Goal: Complete application form: Complete application form

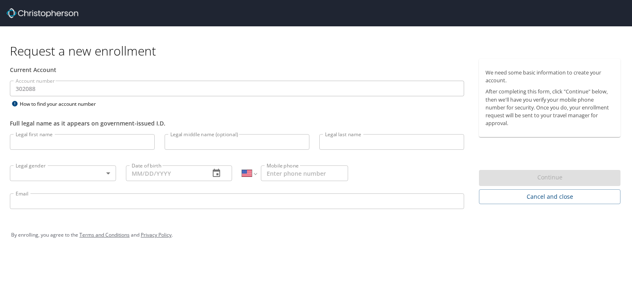
select select "US"
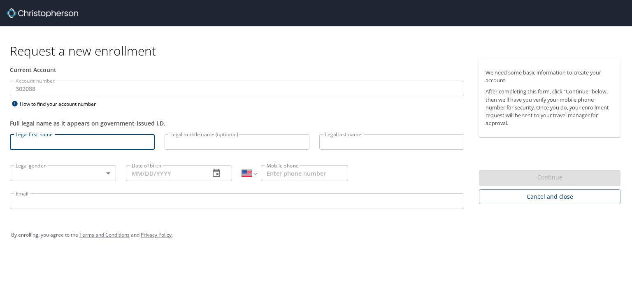
click at [102, 145] on input "Legal first name" at bounding box center [82, 142] width 145 height 16
type input "[PERSON_NAME]"
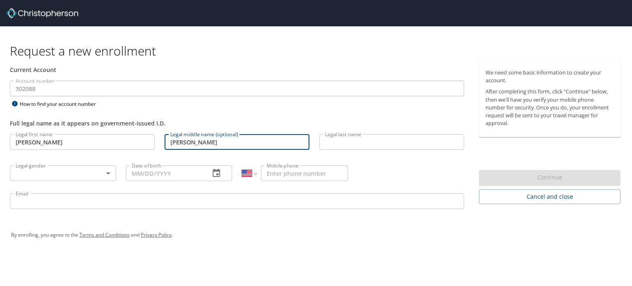
type input "[PERSON_NAME]"
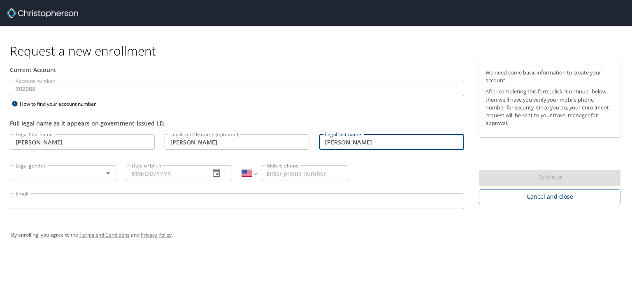
type input "[PERSON_NAME]"
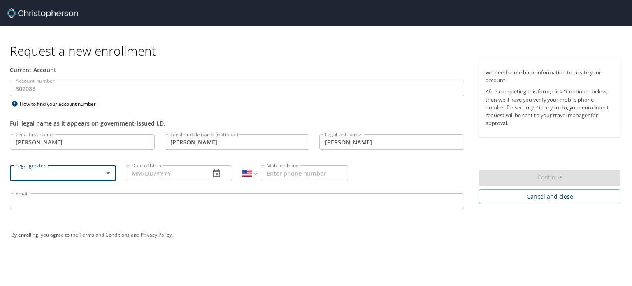
click at [81, 176] on body "Request a new enrollment Current Account Account number 302088 Account number H…" at bounding box center [316, 143] width 632 height 286
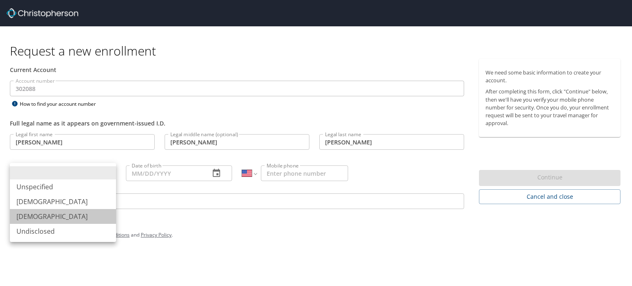
click at [70, 216] on li "Female" at bounding box center [63, 216] width 106 height 15
type input "Female"
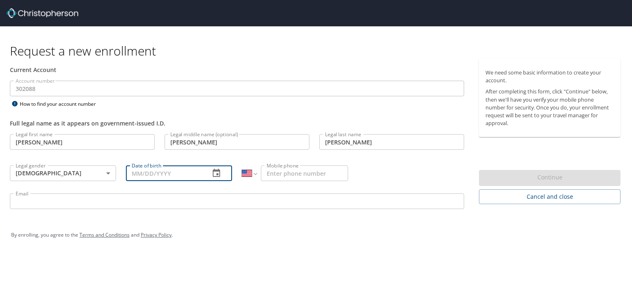
click at [172, 170] on input "Date of birth" at bounding box center [164, 173] width 77 height 16
type input "04/19/1985"
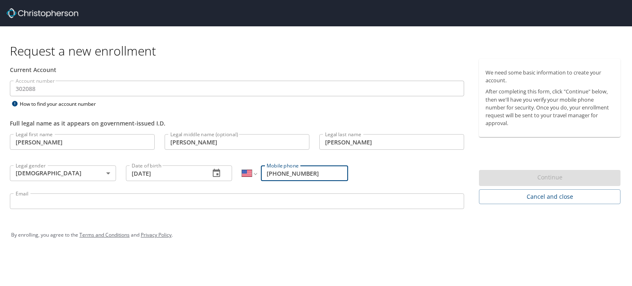
type input "(801) 227-9816"
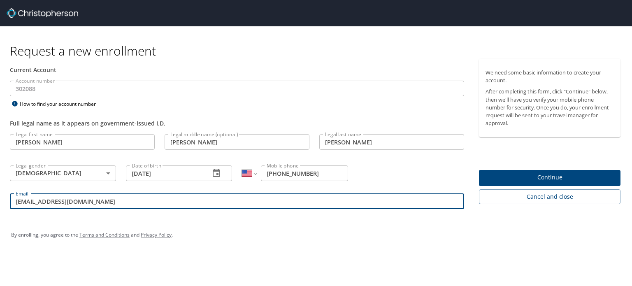
type input "kpetty@hawthornacademy.org"
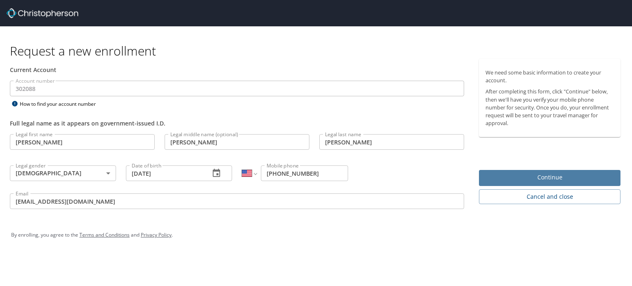
click at [566, 181] on span "Continue" at bounding box center [549, 177] width 128 height 10
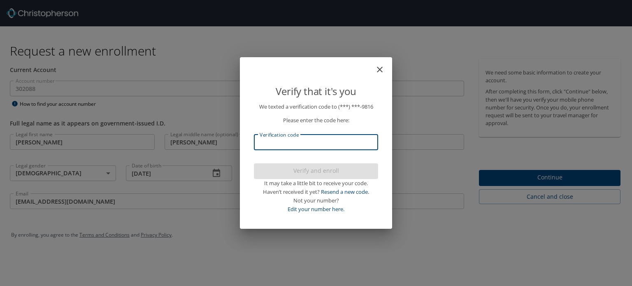
click at [331, 142] on input "Verification code" at bounding box center [316, 143] width 124 height 16
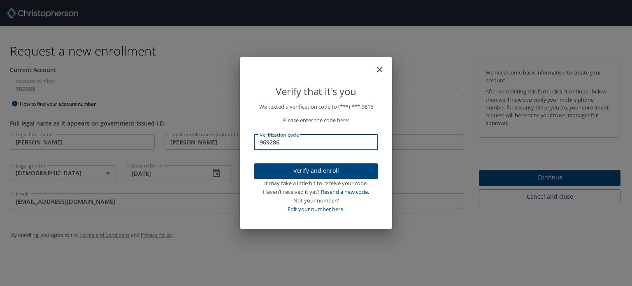
type input "969286"
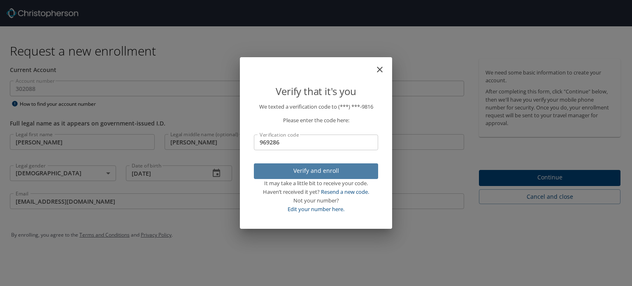
click at [335, 167] on span "Verify and enroll" at bounding box center [315, 171] width 111 height 10
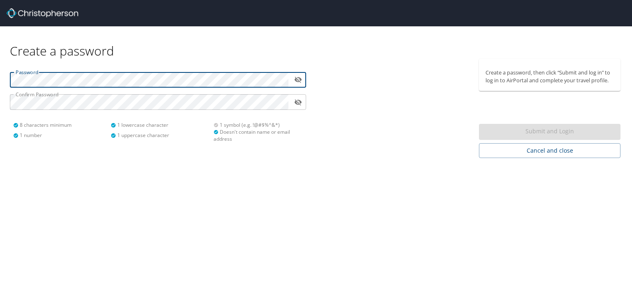
click at [0, 81] on div "Password ​ Confirm Password ​ 8 characters minimum 1 number 1 lowercase charact…" at bounding box center [158, 108] width 316 height 99
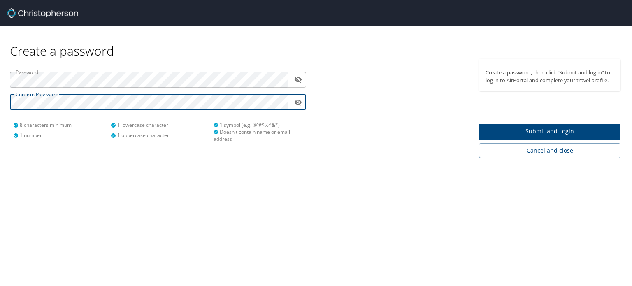
click at [540, 130] on span "Submit and Login" at bounding box center [549, 131] width 128 height 10
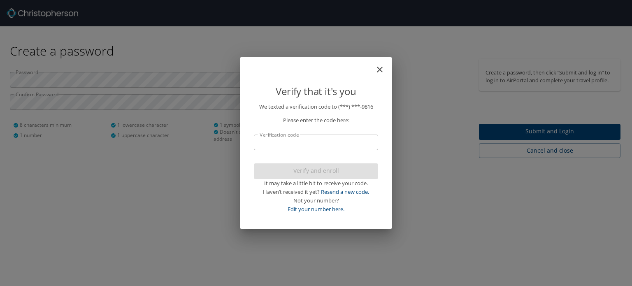
click at [310, 141] on input "Verification code" at bounding box center [316, 143] width 124 height 16
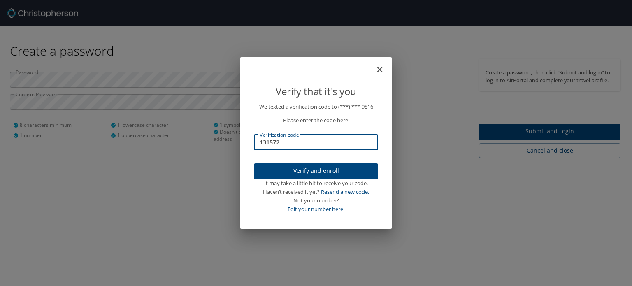
type input "131572"
click at [336, 173] on span "Verify and enroll" at bounding box center [315, 171] width 111 height 10
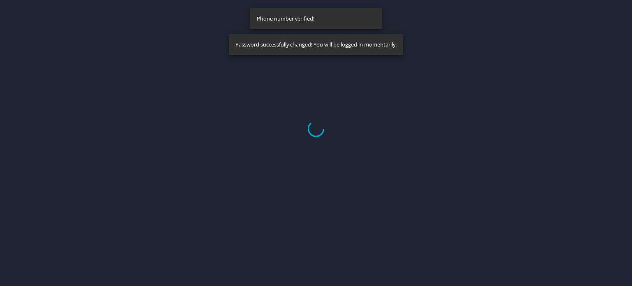
select select "US"
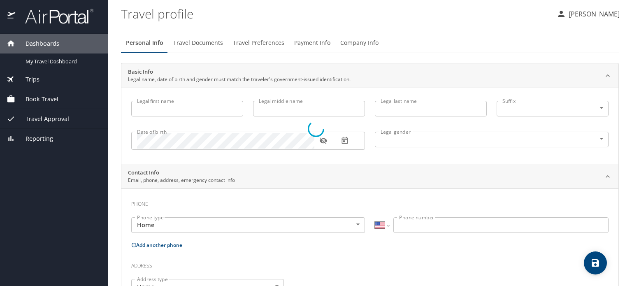
type input "Karin"
type input "Renee"
type input "Petty"
type input "Female"
select select "US"
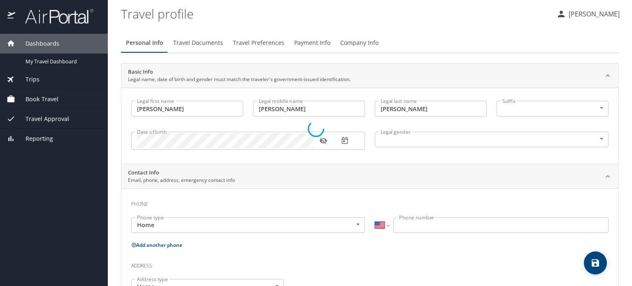
select select "US"
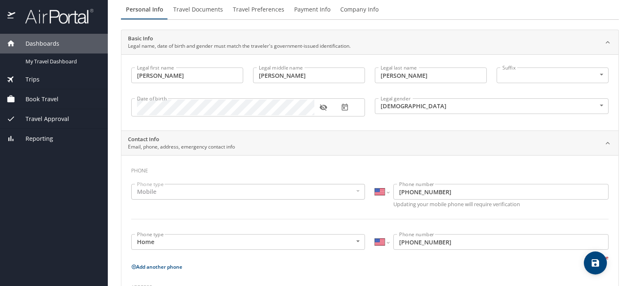
scroll to position [82, 0]
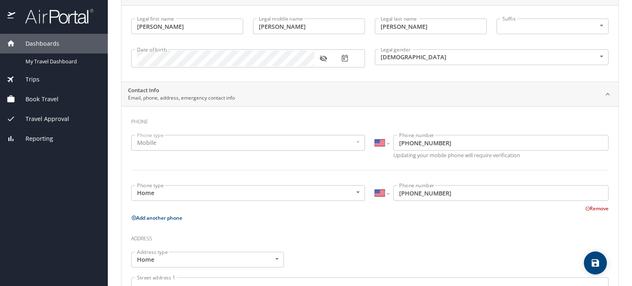
click at [256, 140] on div "Mobile" at bounding box center [248, 143] width 234 height 16
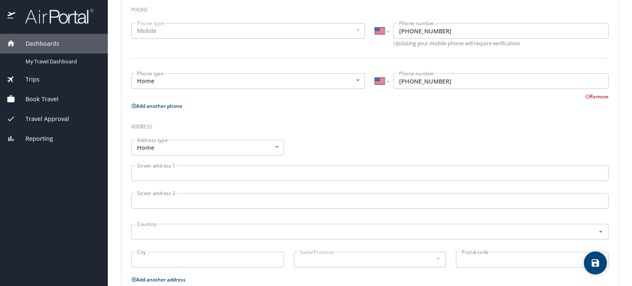
scroll to position [247, 0]
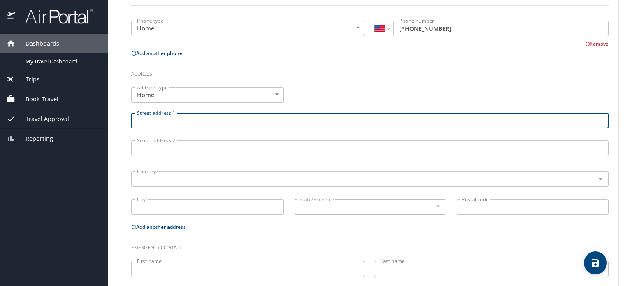
click at [225, 118] on input "Street address 1" at bounding box center [369, 121] width 477 height 16
type input "435 North 100 East"
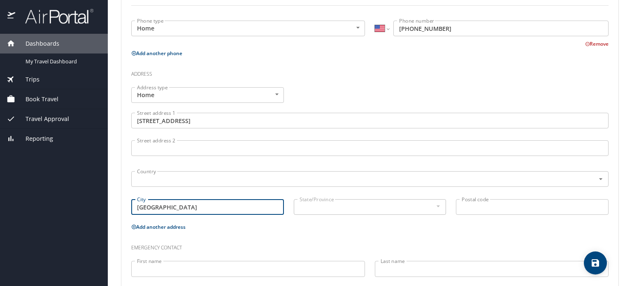
type input "Springville"
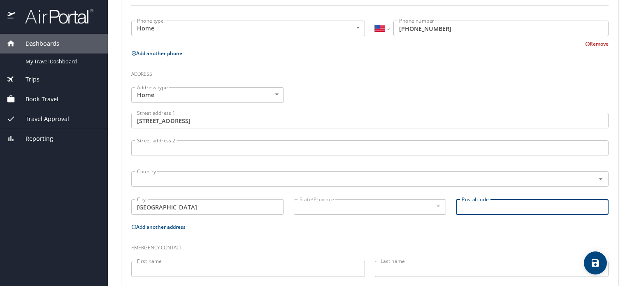
type input "U"
type input "84663"
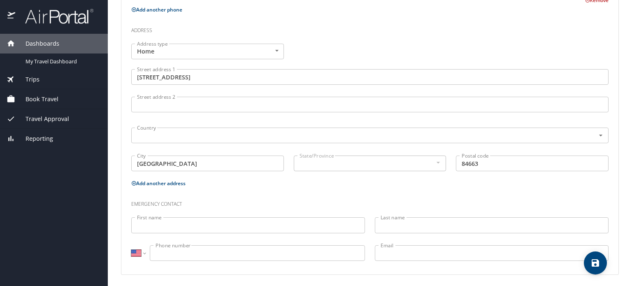
scroll to position [291, 0]
click at [339, 194] on h3 "Emergency contact" at bounding box center [369, 201] width 477 height 14
click at [210, 225] on input "First name" at bounding box center [248, 224] width 234 height 16
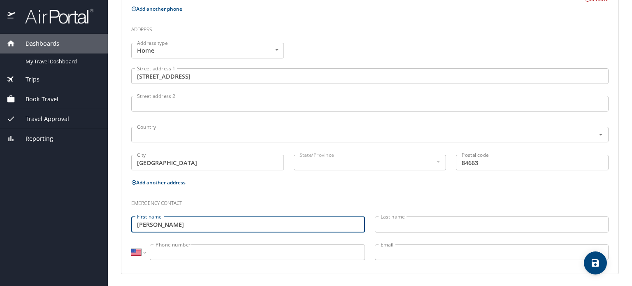
type input "Douglas"
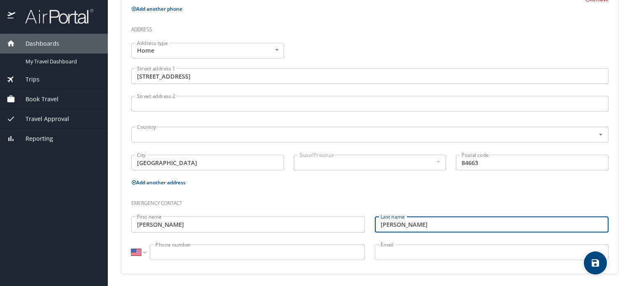
type input "Petty"
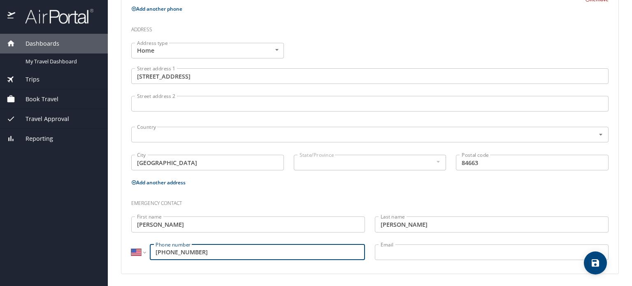
type input "(801) 227-9813"
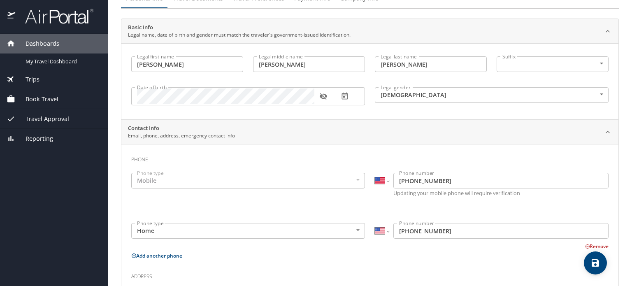
scroll to position [0, 0]
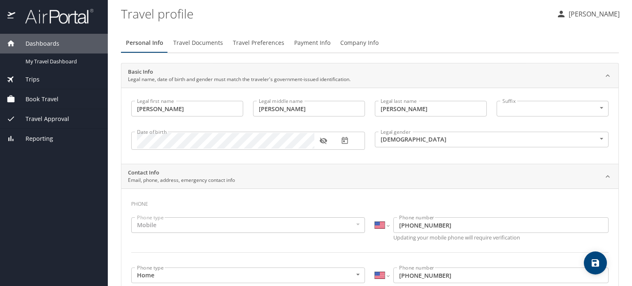
type input "dougpetty33@gmail.com"
click at [597, 261] on icon "save" at bounding box center [595, 262] width 7 height 7
select select "US"
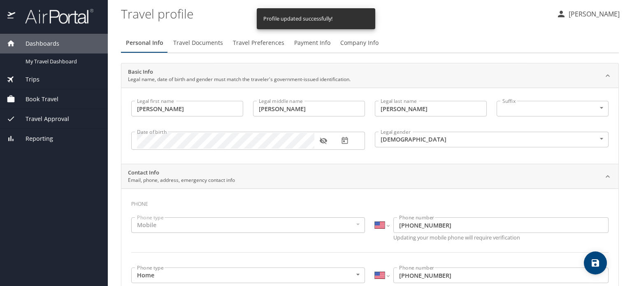
select select "US"
click at [202, 42] on span "Travel Documents" at bounding box center [198, 43] width 50 height 10
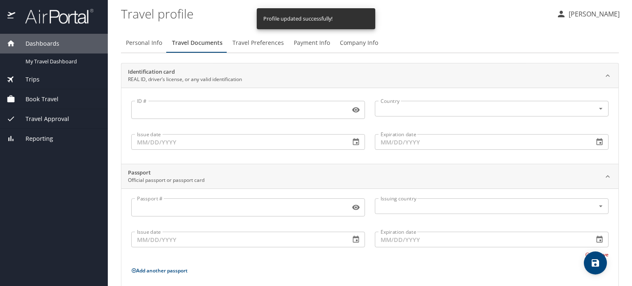
click at [211, 110] on input "ID #" at bounding box center [239, 110] width 216 height 16
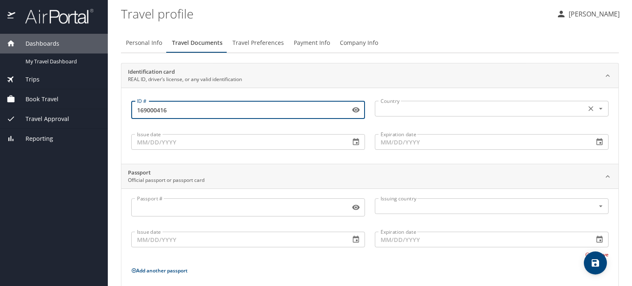
click at [411, 114] on div "Country" at bounding box center [492, 109] width 234 height 16
type input "169000416"
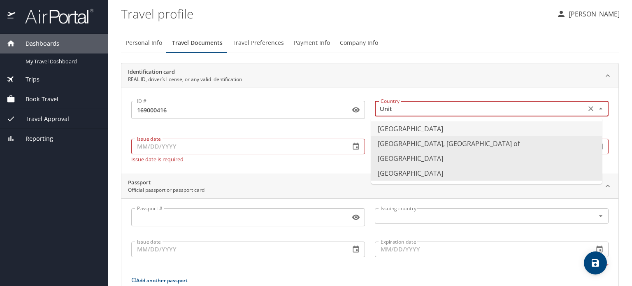
click at [399, 132] on li "United States of America" at bounding box center [486, 128] width 231 height 15
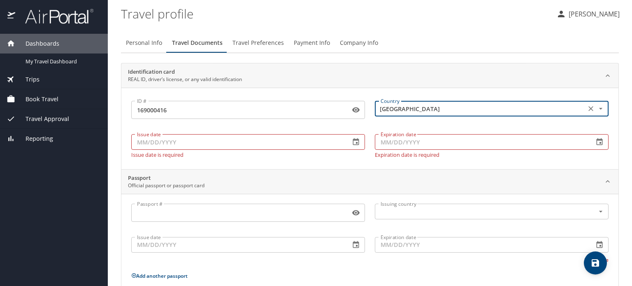
type input "United States of America"
click at [232, 143] on input "Issue date" at bounding box center [237, 142] width 212 height 16
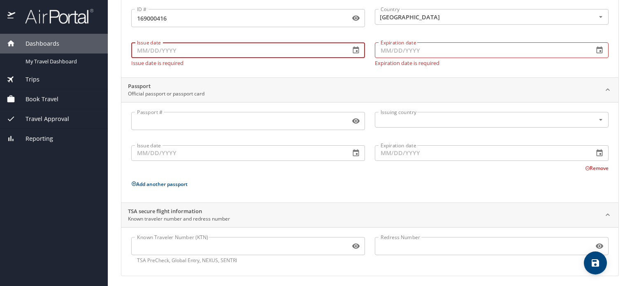
scroll to position [94, 0]
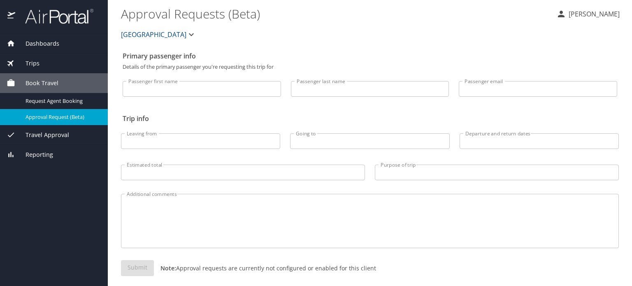
click at [35, 40] on span "Dashboards" at bounding box center [37, 43] width 44 height 9
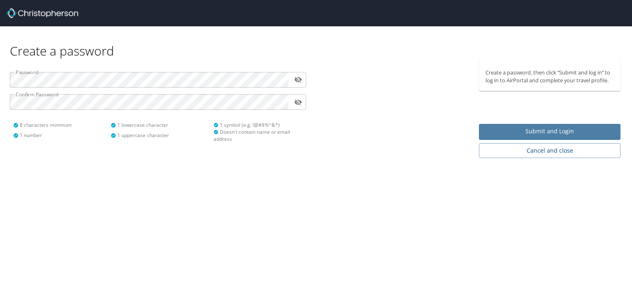
click at [584, 132] on span "Submit and Login" at bounding box center [549, 131] width 128 height 10
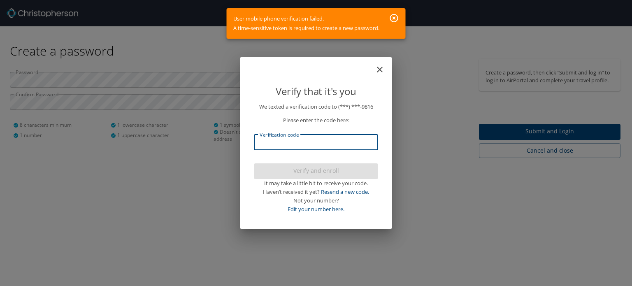
click at [323, 138] on input "Verification code" at bounding box center [316, 143] width 124 height 16
click at [377, 166] on div "Verify and enroll It may take a little bit to receive your code. Haven’t receiv…" at bounding box center [316, 188] width 124 height 50
click at [346, 194] on link "Resend a new code." at bounding box center [345, 191] width 48 height 7
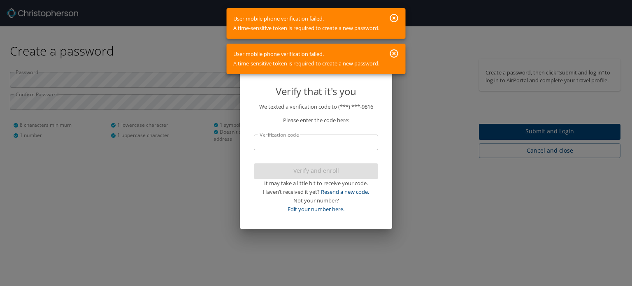
click at [398, 23] on icon "button" at bounding box center [394, 18] width 10 height 10
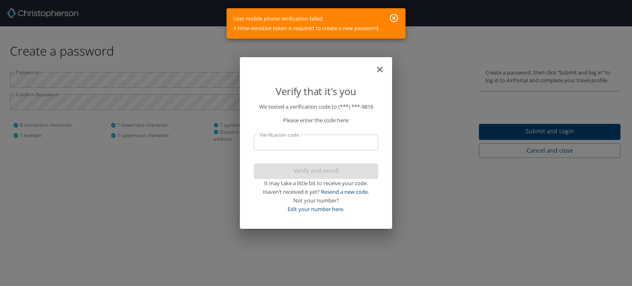
click at [394, 16] on icon "button" at bounding box center [394, 18] width 10 height 10
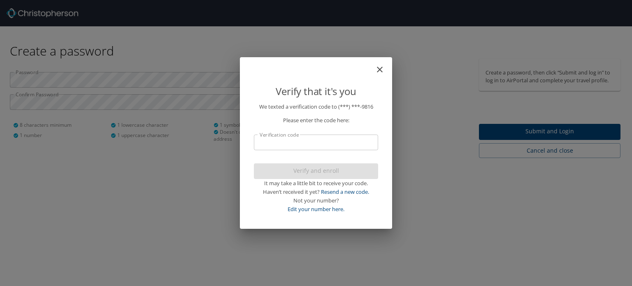
click at [377, 69] on icon "close" at bounding box center [380, 70] width 10 height 10
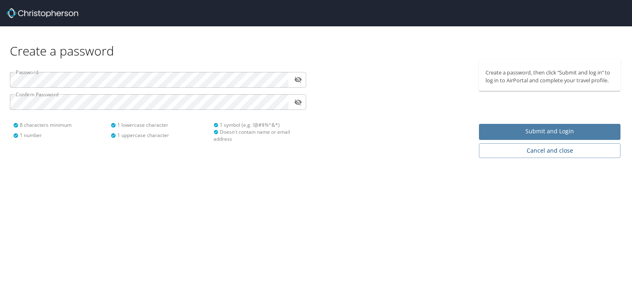
click at [596, 133] on span "Submit and Login" at bounding box center [549, 131] width 128 height 10
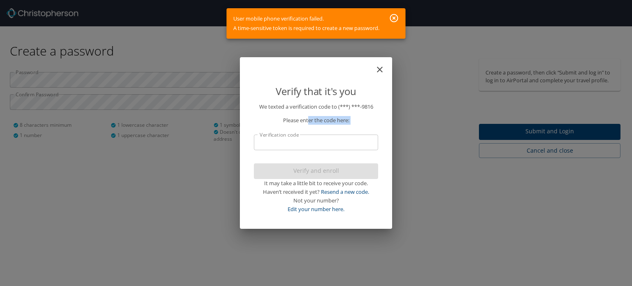
drag, startPoint x: 307, startPoint y: 120, endPoint x: 327, endPoint y: 126, distance: 21.1
click at [327, 126] on p "We texted a verification code to (***) ***- 9816 Please enter the code here: Ve…" at bounding box center [316, 157] width 124 height 111
click at [320, 139] on input "Verification code" at bounding box center [316, 143] width 124 height 16
click at [377, 68] on icon "close" at bounding box center [380, 70] width 10 height 10
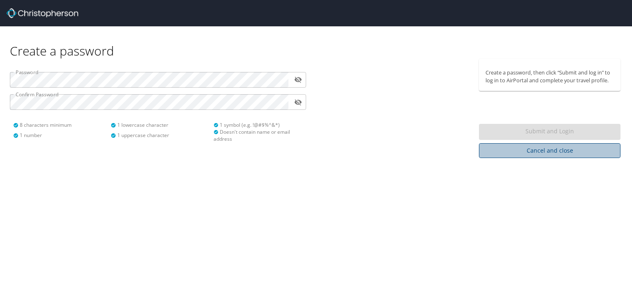
click at [542, 157] on button "Cancel and close" at bounding box center [550, 150] width 142 height 15
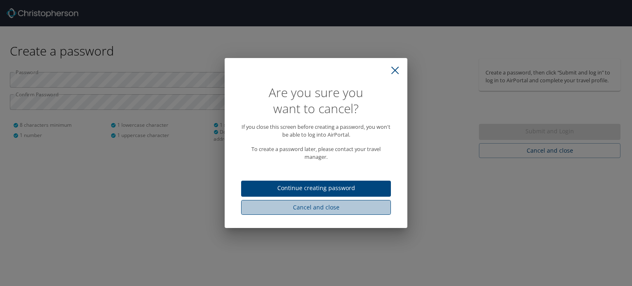
click at [323, 207] on span "Cancel and close" at bounding box center [316, 207] width 137 height 10
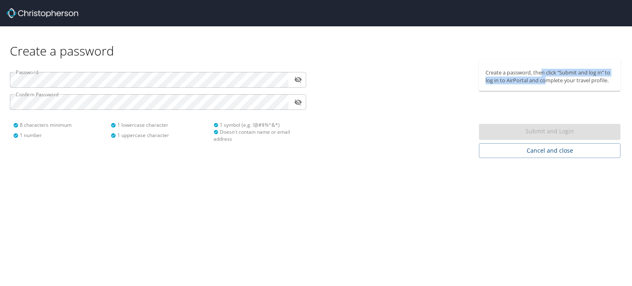
drag, startPoint x: 543, startPoint y: 75, endPoint x: 547, endPoint y: 80, distance: 6.4
click at [547, 80] on p "Create a password, then click “Submit and log in” to log in to AirPortal and co…" at bounding box center [549, 77] width 128 height 16
click at [46, 16] on img at bounding box center [43, 13] width 72 height 10
drag, startPoint x: 61, startPoint y: 7, endPoint x: 59, endPoint y: 0, distance: 6.5
click at [61, 7] on div at bounding box center [319, 13] width 625 height 26
